Goal: Find specific page/section: Find specific page/section

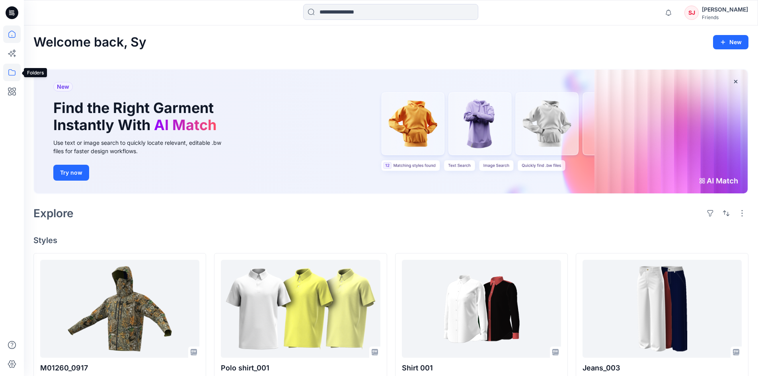
click at [20, 76] on icon at bounding box center [12, 73] width 18 height 18
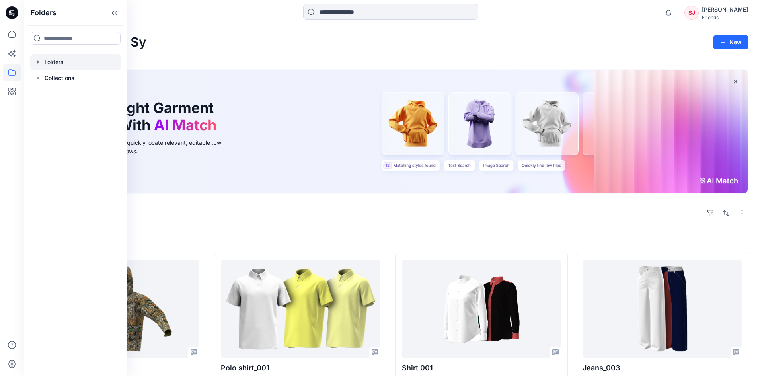
click at [57, 65] on div at bounding box center [75, 62] width 91 height 16
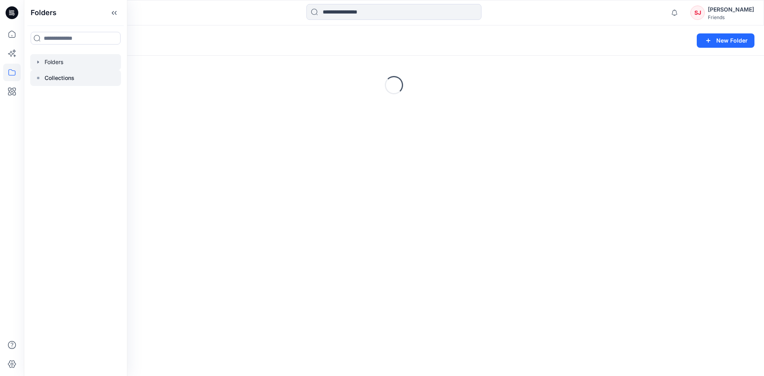
click at [60, 78] on p "Collections" at bounding box center [60, 78] width 30 height 10
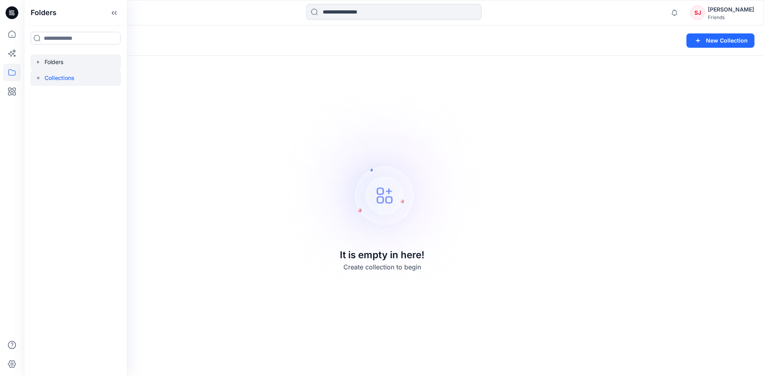
click at [71, 60] on div at bounding box center [75, 62] width 91 height 16
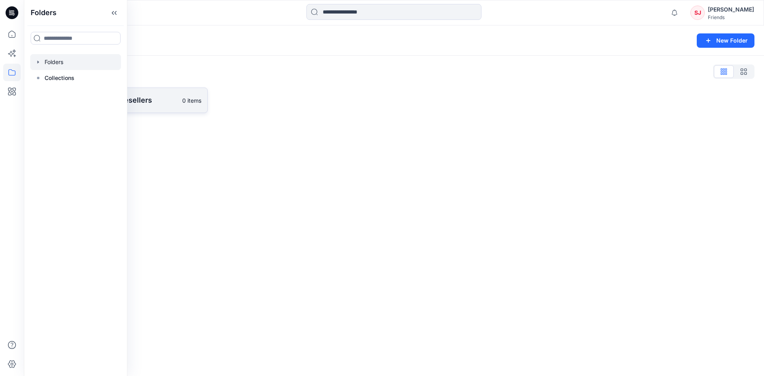
click at [159, 102] on p "Training Partners & Resellers" at bounding box center [114, 100] width 127 height 11
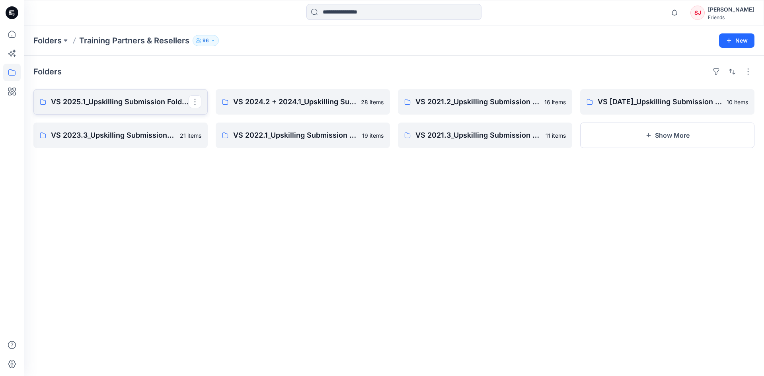
click at [142, 109] on link "VS 2025.1_Upskilling Submission Folder_Assessment: Part 2" at bounding box center [120, 101] width 174 height 25
